Goal: Find specific page/section: Find specific page/section

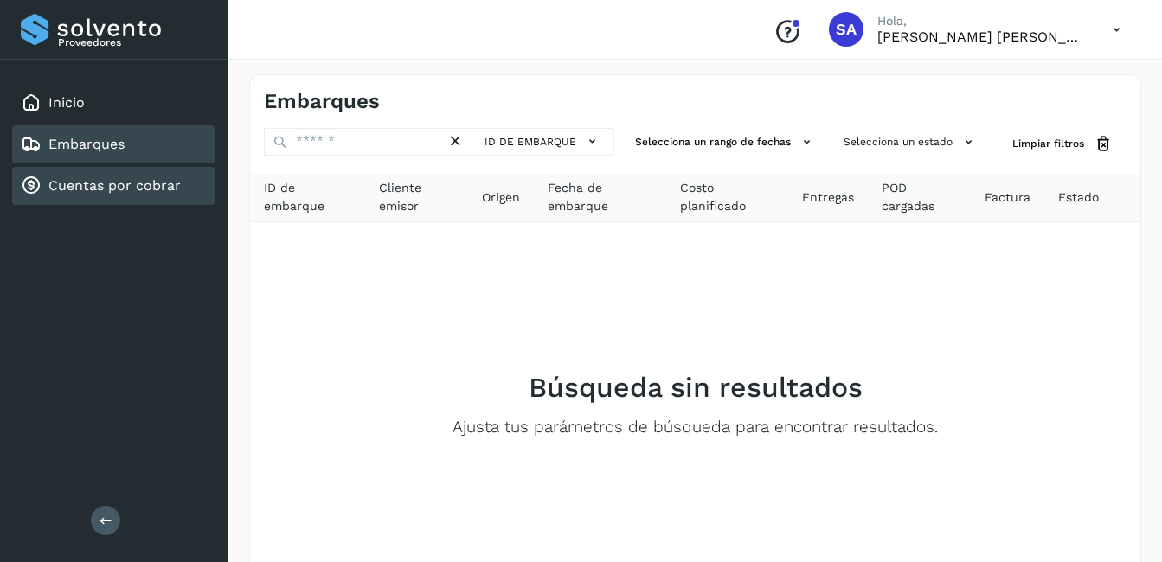
click at [119, 187] on link "Cuentas por cobrar" at bounding box center [114, 185] width 132 height 16
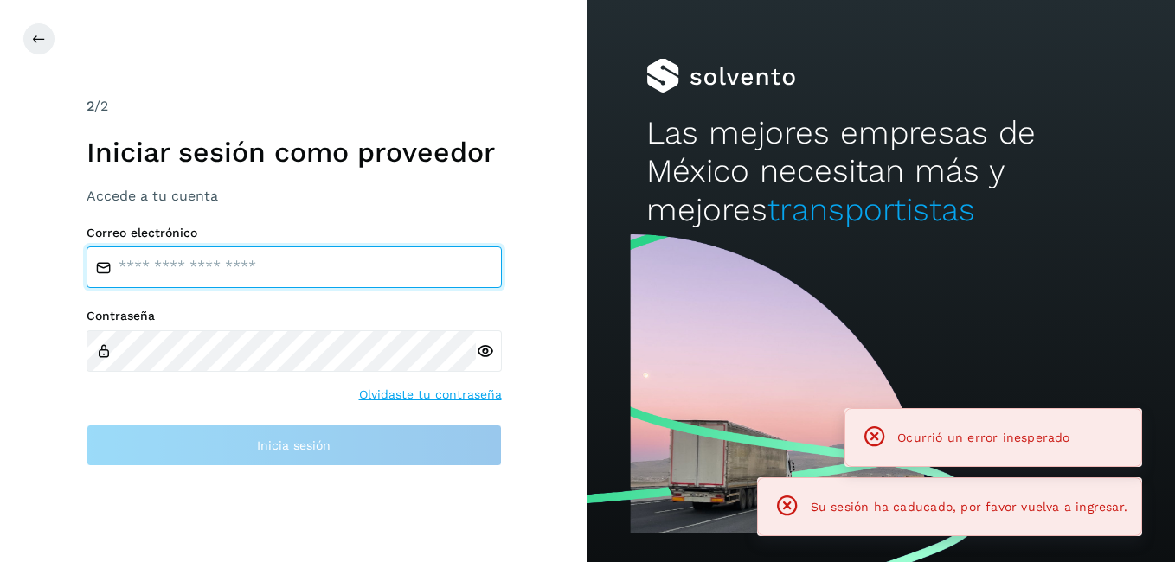
type input "**********"
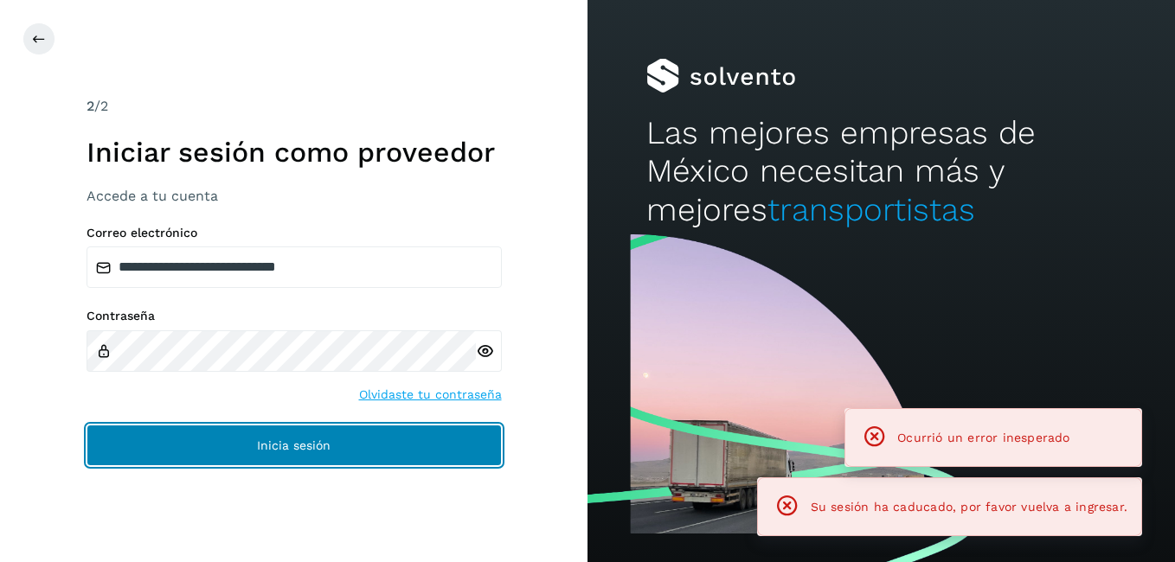
click at [197, 442] on button "Inicia sesión" at bounding box center [294, 446] width 415 height 42
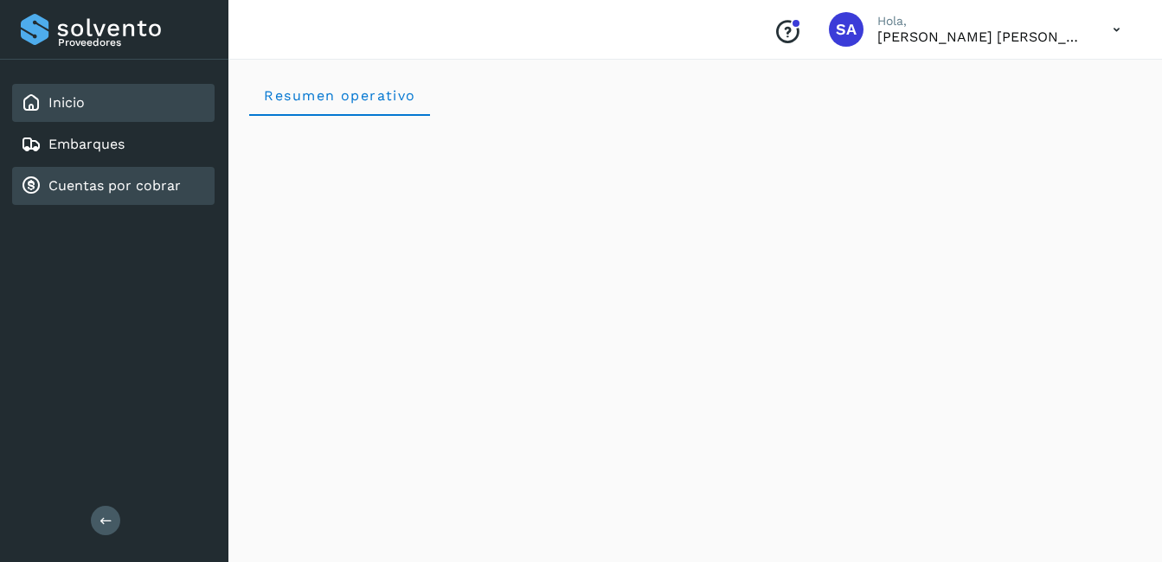
click at [123, 197] on div "Cuentas por cobrar" at bounding box center [113, 186] width 202 height 38
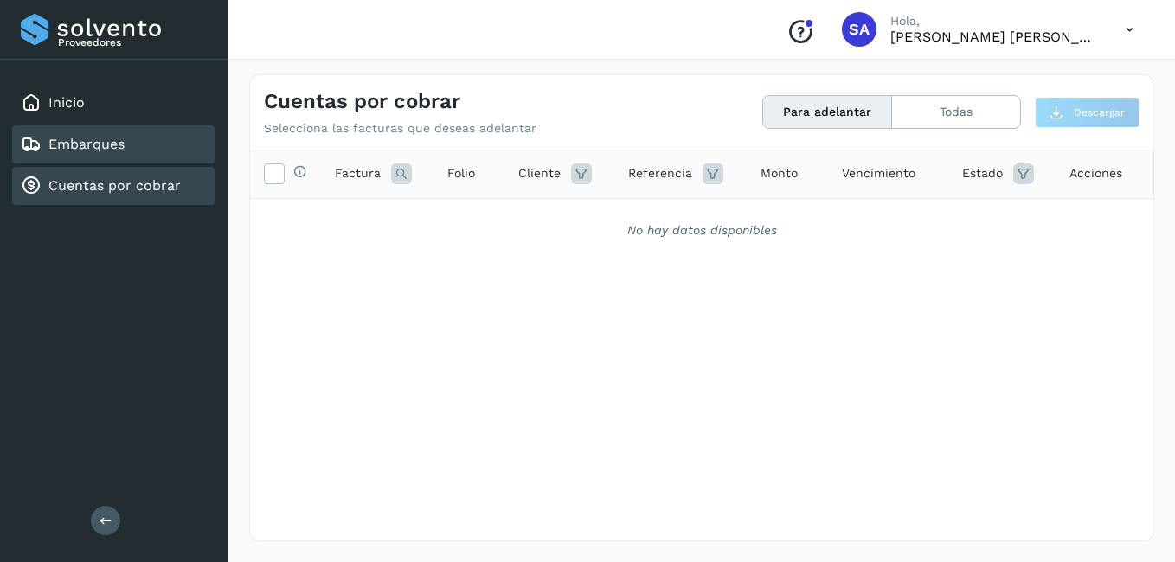
click at [92, 149] on link "Embarques" at bounding box center [86, 144] width 76 height 16
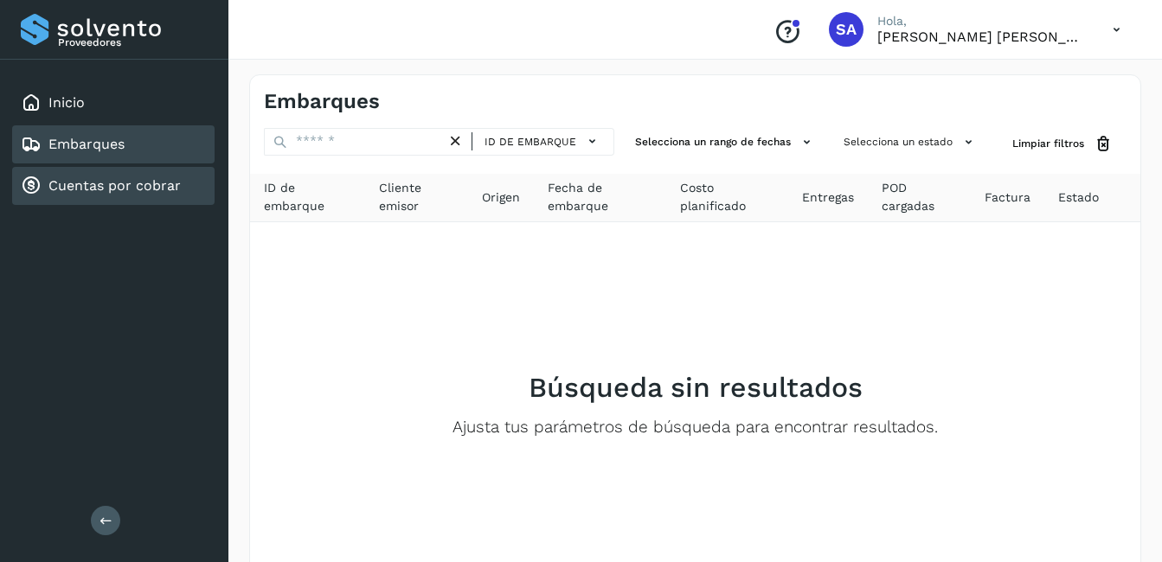
click at [100, 184] on link "Cuentas por cobrar" at bounding box center [114, 185] width 132 height 16
